Goal: Find contact information: Obtain details needed to contact an individual or organization

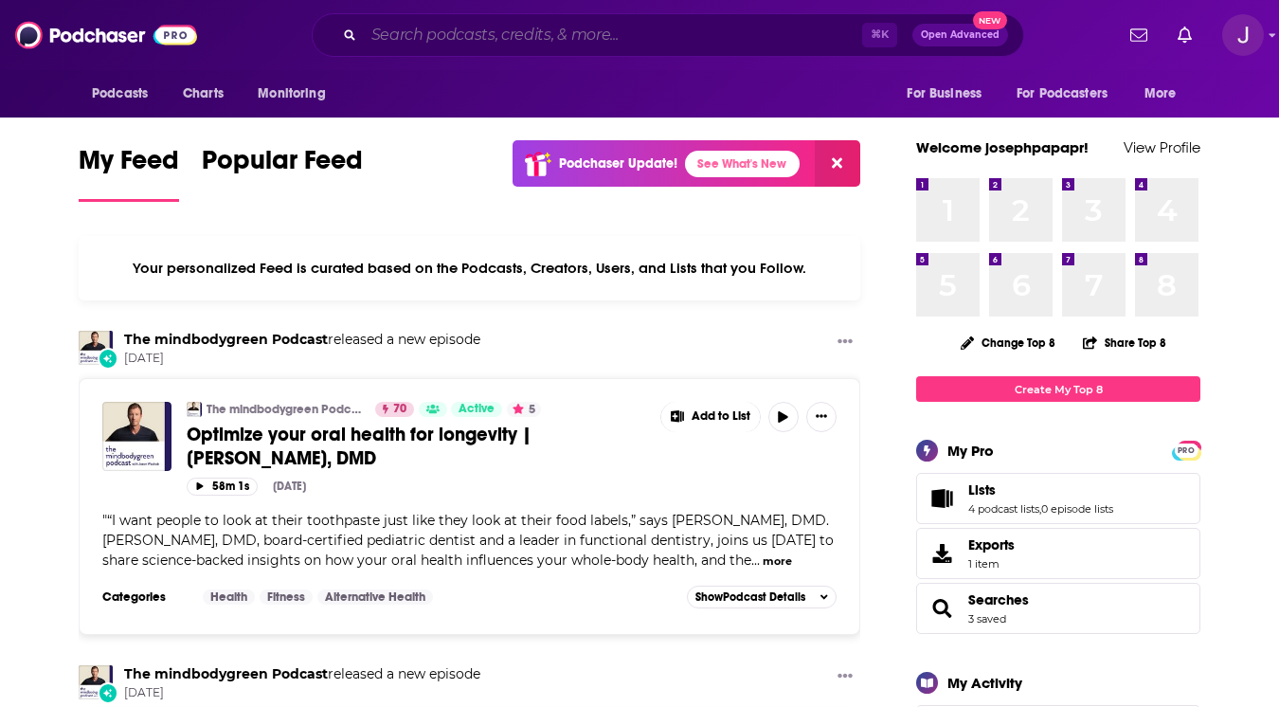
click at [639, 38] on input "Search podcasts, credits, & more..." at bounding box center [613, 35] width 498 height 30
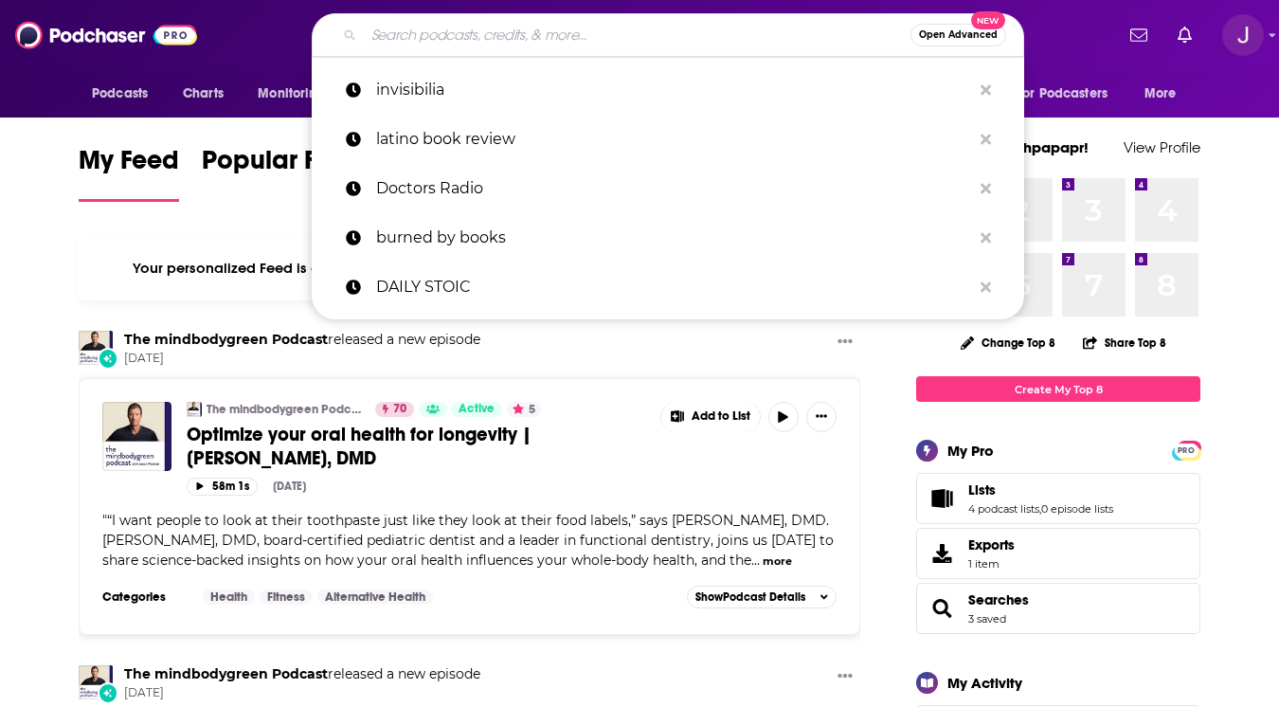
paste input "Tetragrammaton"
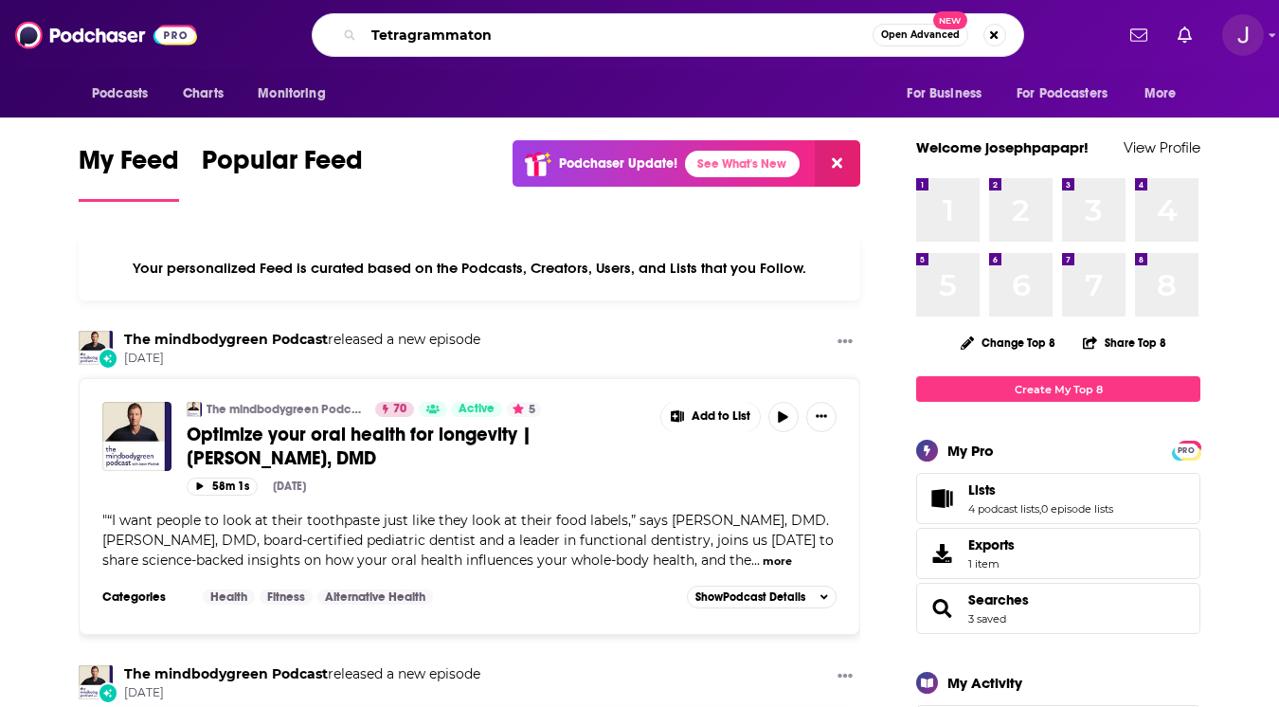
type input "Tetragrammaton"
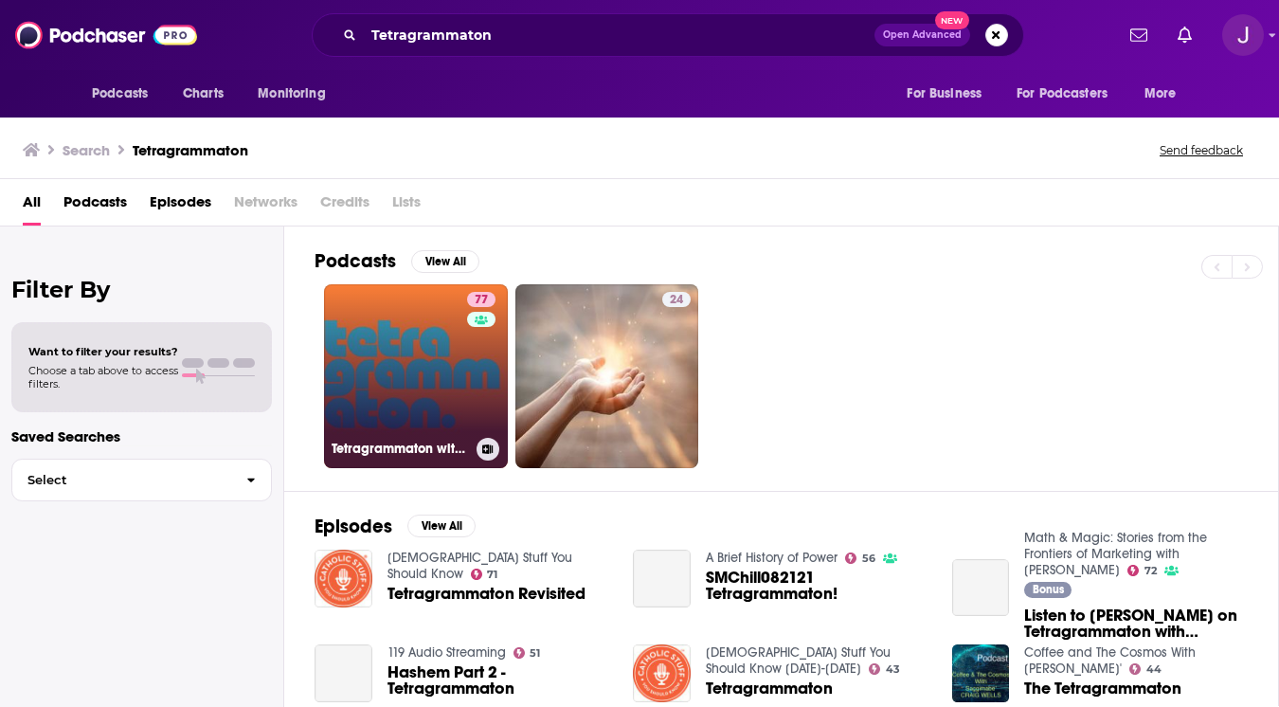
click at [424, 397] on link "77 Tetragrammaton with [PERSON_NAME]" at bounding box center [416, 376] width 184 height 184
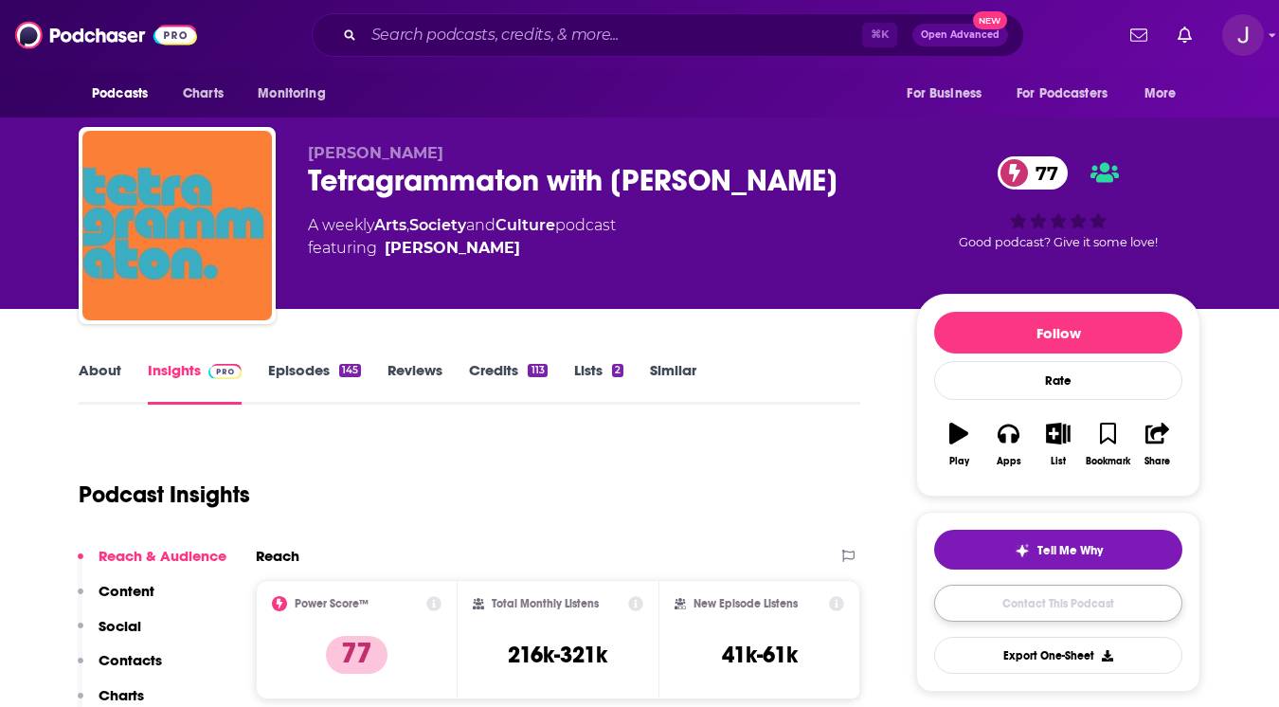
click at [1079, 606] on link "Contact This Podcast" at bounding box center [1058, 603] width 248 height 37
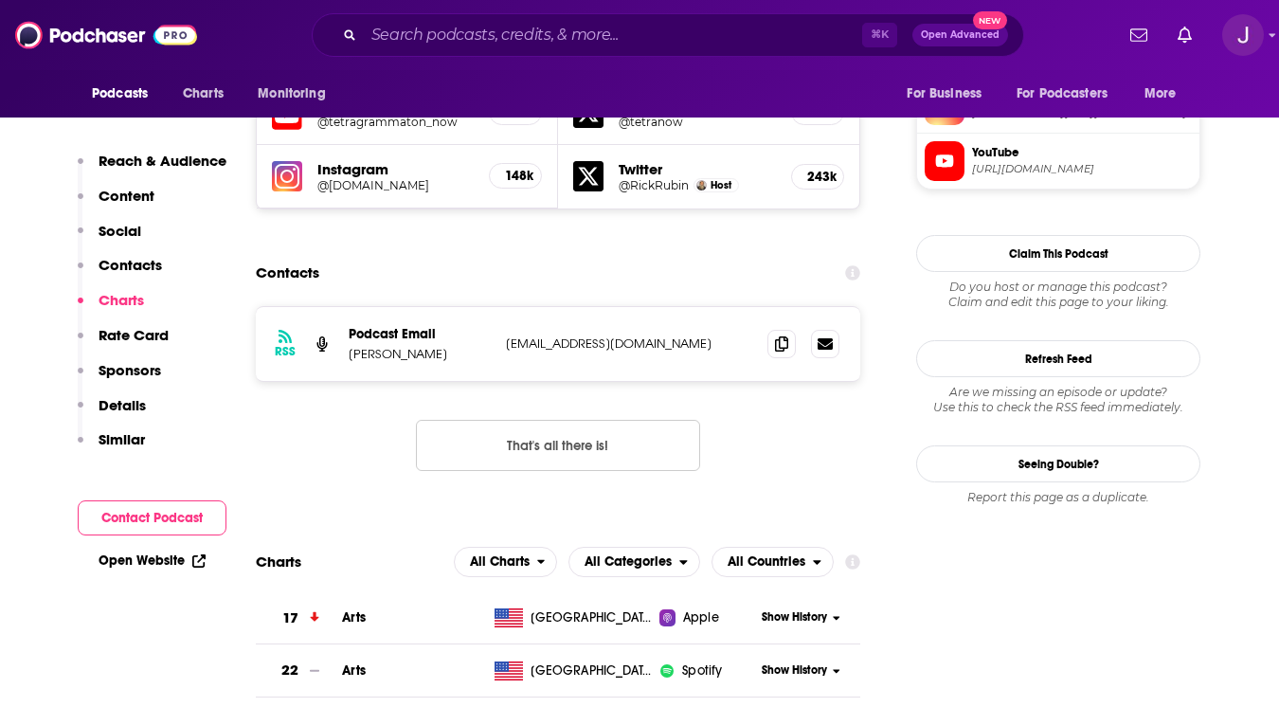
scroll to position [1688, 0]
